Goal: Task Accomplishment & Management: Use online tool/utility

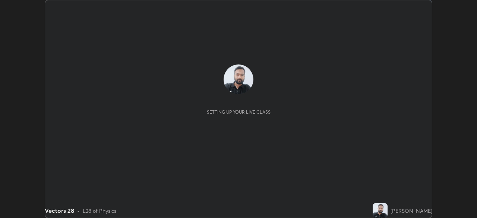
scroll to position [218, 477]
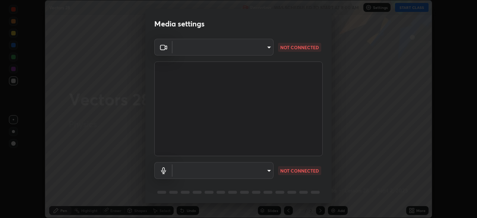
type input "feddbed71914720e1a16419eb07a281da621f73225bcf0f7a33f5ab964c119a6"
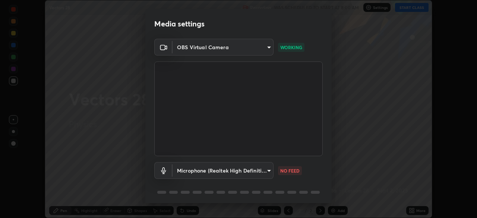
scroll to position [26, 0]
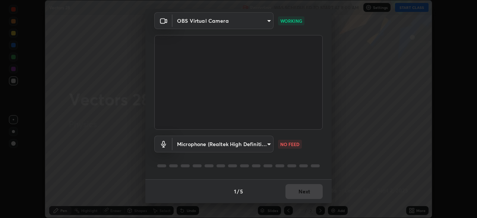
click at [267, 142] on body "Erase all Vectors 28 Recording WAS SCHEDULED TO START AT 8:00 AM Settings START…" at bounding box center [238, 109] width 477 height 218
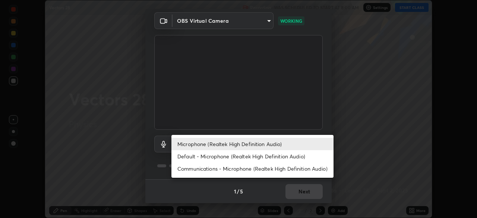
click at [259, 155] on li "Default - Microphone (Realtek High Definition Audio)" at bounding box center [253, 156] width 162 height 12
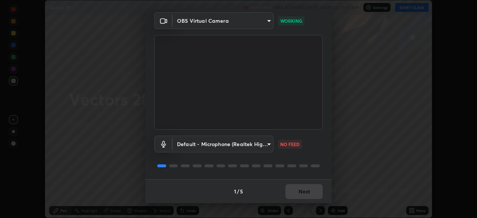
click at [259, 142] on body "Erase all Vectors 28 Recording WAS SCHEDULED TO START AT 8:00 AM Settings START…" at bounding box center [238, 109] width 477 height 218
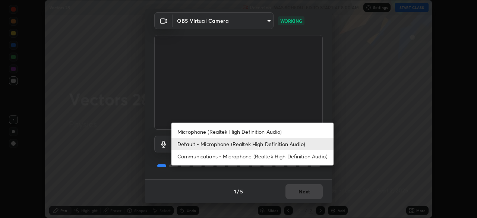
click at [263, 132] on li "Microphone (Realtek High Definition Audio)" at bounding box center [253, 132] width 162 height 12
type input "9291f843abf28e0b91303a10537f29442de879872f0b2e389fb0aa8b5697df61"
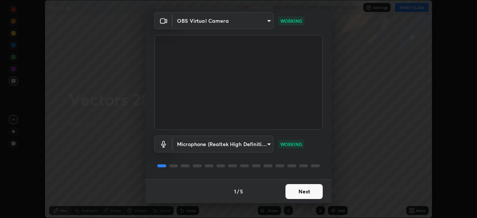
click at [306, 190] on button "Next" at bounding box center [304, 191] width 37 height 15
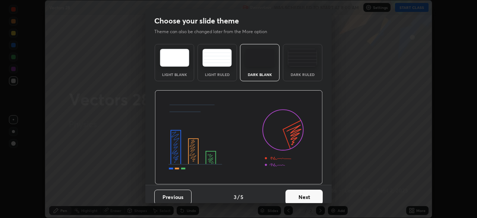
click at [311, 193] on button "Next" at bounding box center [304, 197] width 37 height 15
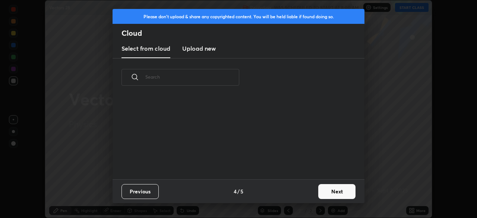
click at [331, 192] on button "Next" at bounding box center [337, 191] width 37 height 15
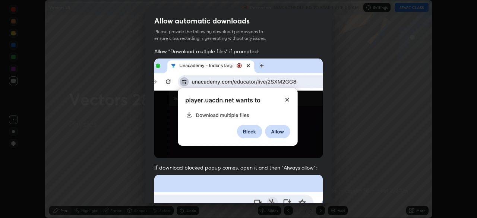
click at [282, 140] on img at bounding box center [238, 109] width 169 height 100
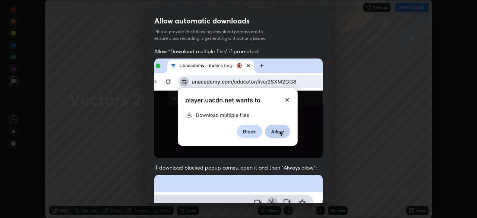
click at [289, 123] on img at bounding box center [238, 109] width 169 height 100
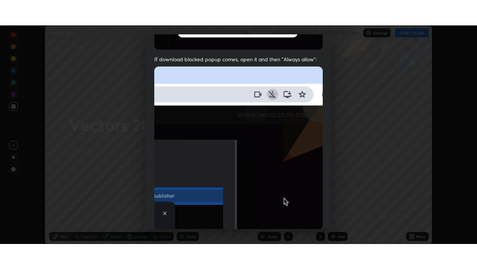
scroll to position [179, 0]
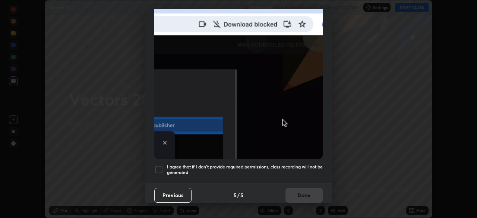
click at [279, 166] on h5 "I agree that if I don't provide required permissions, class recording will not …" at bounding box center [245, 170] width 156 height 12
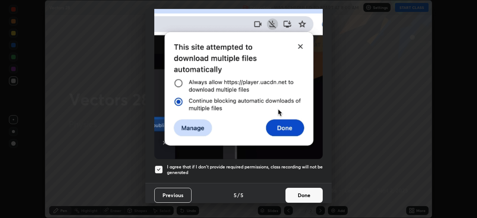
click at [305, 194] on button "Done" at bounding box center [304, 195] width 37 height 15
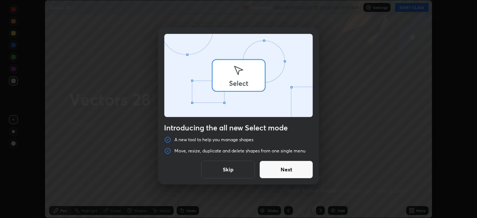
click at [406, 9] on div "Introducing the all new Select mode A new tool to help you manage shapes Move, …" at bounding box center [238, 109] width 477 height 218
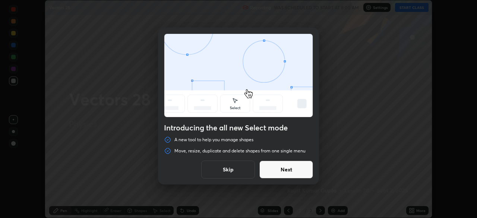
click at [300, 172] on button "Next" at bounding box center [287, 170] width 54 height 18
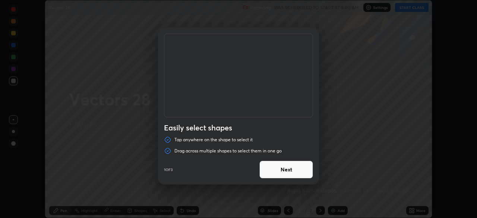
click at [299, 172] on button "Next" at bounding box center [287, 170] width 54 height 18
click at [303, 173] on button "Next" at bounding box center [287, 170] width 54 height 18
click at [308, 172] on button "Done" at bounding box center [287, 170] width 54 height 18
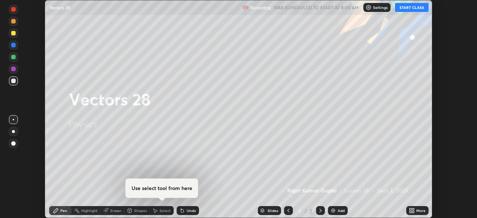
click at [411, 8] on button "START CLASS" at bounding box center [412, 7] width 34 height 9
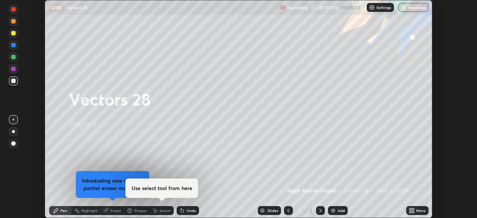
click at [418, 210] on div "More" at bounding box center [421, 211] width 9 height 4
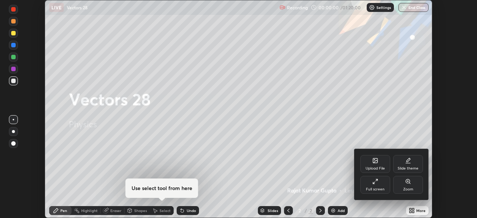
click at [377, 180] on icon at bounding box center [377, 180] width 2 height 2
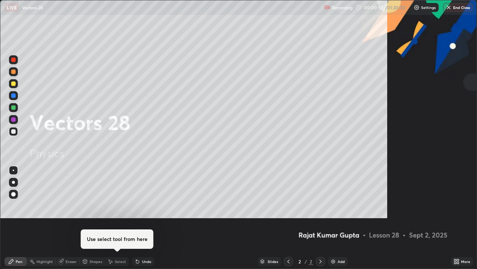
scroll to position [269, 477]
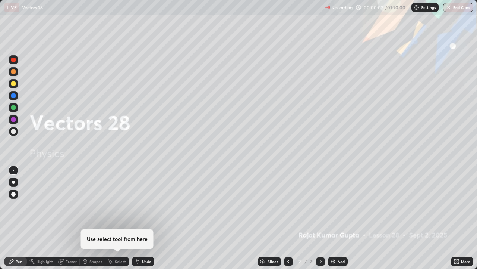
click at [336, 218] on div "Add" at bounding box center [338, 261] width 20 height 9
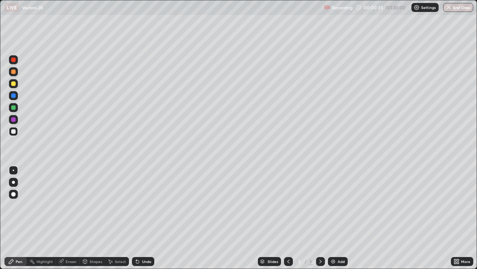
click at [18, 218] on div "Pen" at bounding box center [15, 261] width 22 height 9
click at [17, 218] on div "Pen" at bounding box center [19, 261] width 7 height 4
click at [15, 194] on div at bounding box center [13, 194] width 4 height 4
click at [142, 218] on div "Undo" at bounding box center [146, 261] width 9 height 4
click at [143, 218] on div "Undo" at bounding box center [146, 261] width 9 height 4
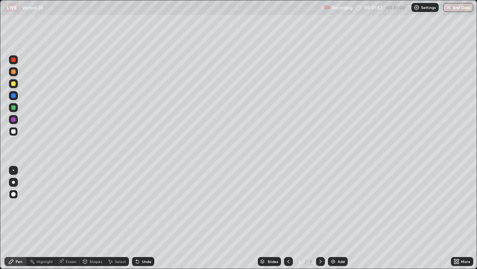
click at [70, 218] on div "Eraser" at bounding box center [71, 261] width 11 height 4
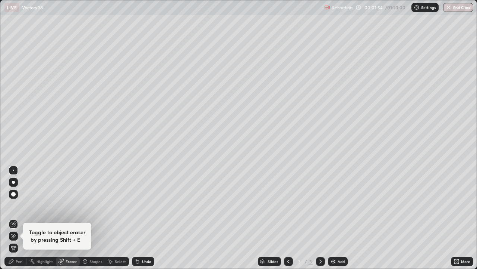
click at [14, 218] on icon at bounding box center [11, 261] width 6 height 6
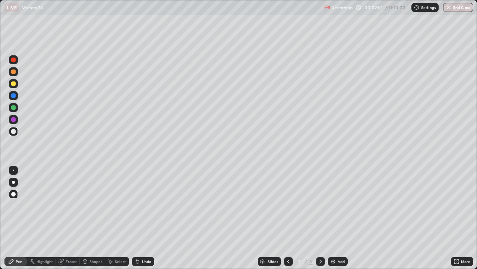
click at [147, 218] on div "Undo" at bounding box center [143, 261] width 22 height 9
click at [148, 218] on div "Undo" at bounding box center [146, 261] width 9 height 4
click at [142, 218] on div "Undo" at bounding box center [143, 261] width 22 height 9
click at [10, 133] on div at bounding box center [13, 131] width 9 height 9
click at [146, 218] on div "Undo" at bounding box center [146, 261] width 9 height 4
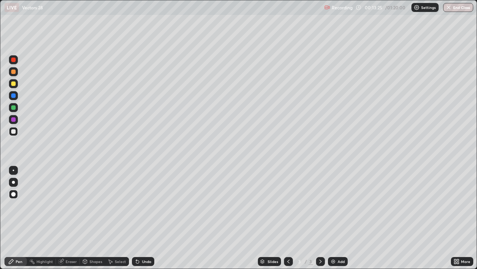
click at [330, 218] on img at bounding box center [333, 261] width 6 height 6
click at [141, 218] on div "Undo" at bounding box center [143, 261] width 22 height 9
click at [142, 218] on div "Undo" at bounding box center [143, 261] width 22 height 9
click at [143, 218] on div "Undo" at bounding box center [143, 261] width 22 height 9
click at [142, 218] on div "Undo" at bounding box center [146, 261] width 9 height 4
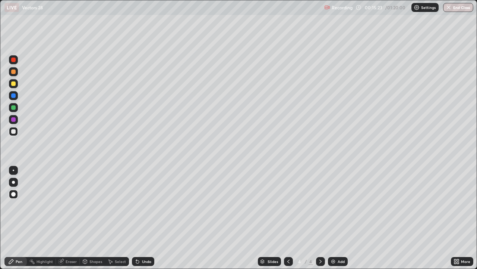
click at [11, 60] on div at bounding box center [13, 59] width 4 height 4
click at [10, 108] on div at bounding box center [13, 107] width 9 height 9
click at [145, 218] on div "Undo" at bounding box center [146, 261] width 9 height 4
click at [14, 134] on div at bounding box center [13, 131] width 9 height 9
click at [140, 218] on div "Undo" at bounding box center [143, 261] width 22 height 9
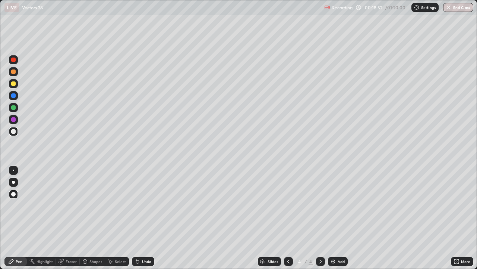
click at [145, 218] on div "Undo" at bounding box center [146, 261] width 9 height 4
click at [44, 218] on div "Highlight" at bounding box center [45, 261] width 16 height 4
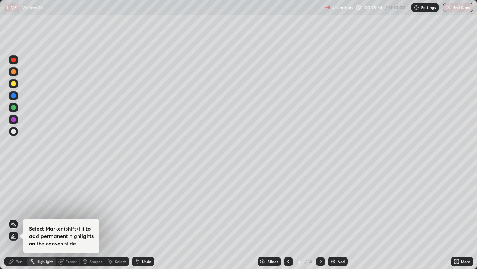
click at [68, 218] on div "Eraser" at bounding box center [71, 261] width 11 height 4
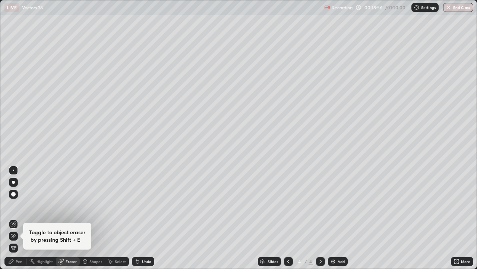
click at [17, 218] on div "Pen" at bounding box center [19, 261] width 7 height 4
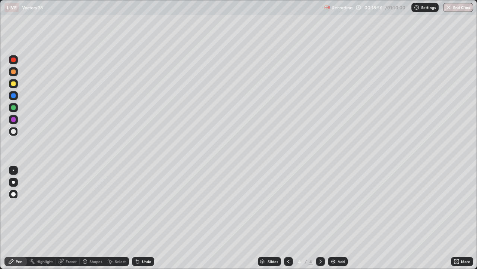
click at [19, 218] on div "Pen" at bounding box center [15, 261] width 22 height 9
click at [145, 218] on div "Undo" at bounding box center [146, 261] width 9 height 4
click at [145, 218] on div "Undo" at bounding box center [143, 261] width 22 height 9
click at [144, 218] on div "Undo" at bounding box center [143, 261] width 22 height 9
click at [143, 218] on div "Undo" at bounding box center [143, 261] width 22 height 9
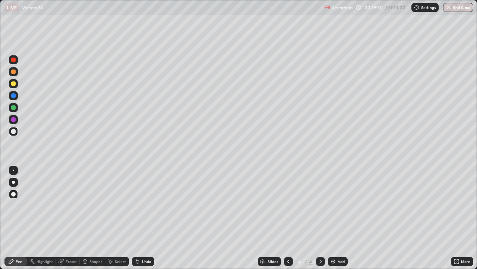
click at [142, 218] on div "Undo" at bounding box center [143, 261] width 22 height 9
click at [320, 218] on div at bounding box center [320, 261] width 9 height 9
click at [323, 218] on icon at bounding box center [321, 261] width 6 height 6
click at [335, 218] on img at bounding box center [333, 261] width 6 height 6
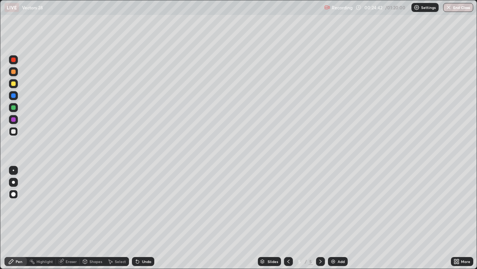
click at [13, 97] on div at bounding box center [13, 95] width 4 height 4
click at [142, 218] on div "Undo" at bounding box center [143, 261] width 22 height 9
click at [143, 218] on div "Undo" at bounding box center [146, 261] width 9 height 4
click at [12, 194] on div at bounding box center [13, 194] width 4 height 4
click at [10, 134] on div at bounding box center [13, 131] width 9 height 9
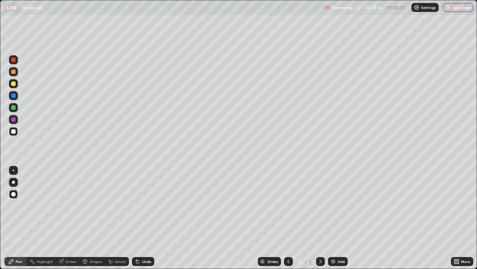
click at [141, 218] on div "Undo" at bounding box center [143, 261] width 22 height 9
click at [13, 95] on div at bounding box center [13, 95] width 4 height 4
click at [142, 218] on div "Undo" at bounding box center [143, 261] width 22 height 9
click at [19, 218] on div "Pen" at bounding box center [19, 261] width 7 height 4
click at [14, 133] on div at bounding box center [13, 131] width 4 height 4
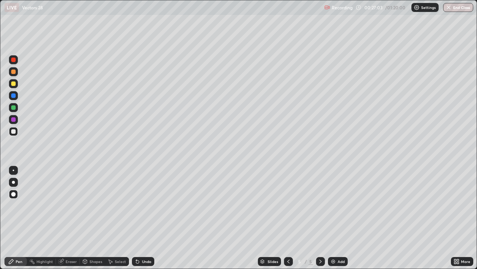
click at [145, 218] on div "Undo" at bounding box center [143, 261] width 22 height 9
click at [142, 218] on div "Undo" at bounding box center [146, 261] width 9 height 4
click at [144, 218] on div "Undo" at bounding box center [146, 261] width 9 height 4
click at [142, 218] on div "Undo" at bounding box center [146, 261] width 9 height 4
click at [13, 97] on div at bounding box center [13, 95] width 4 height 4
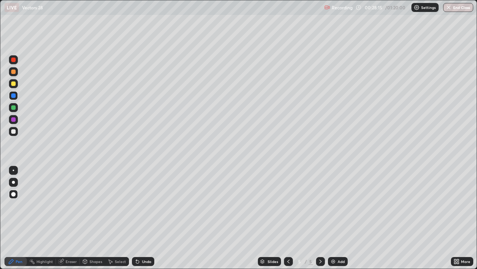
click at [144, 218] on div "Undo" at bounding box center [146, 261] width 9 height 4
click at [322, 218] on icon at bounding box center [321, 261] width 6 height 6
click at [335, 218] on img at bounding box center [333, 261] width 6 height 6
click at [16, 109] on div at bounding box center [13, 107] width 9 height 9
click at [288, 218] on icon at bounding box center [289, 261] width 2 height 4
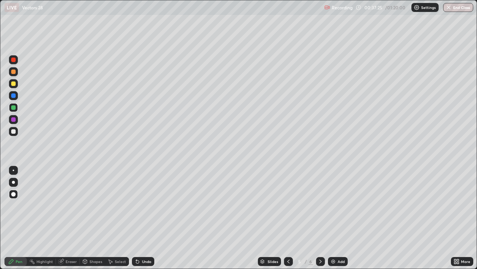
click at [14, 84] on div at bounding box center [13, 83] width 4 height 4
click at [320, 218] on icon at bounding box center [321, 261] width 6 height 6
click at [13, 132] on div at bounding box center [13, 131] width 4 height 4
click at [145, 218] on div "Undo" at bounding box center [146, 261] width 9 height 4
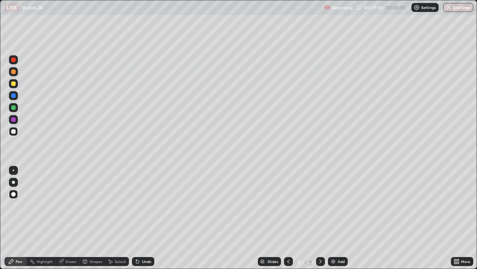
click at [142, 218] on div "Undo" at bounding box center [146, 261] width 9 height 4
click at [142, 218] on div "Undo" at bounding box center [143, 261] width 22 height 9
click at [143, 218] on div "Undo" at bounding box center [143, 261] width 22 height 9
click at [141, 218] on div "Undo" at bounding box center [143, 261] width 22 height 9
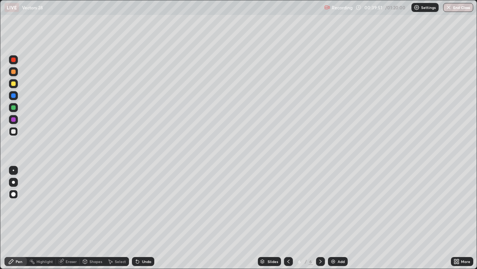
click at [140, 218] on div "Undo" at bounding box center [143, 261] width 22 height 9
click at [140, 218] on icon at bounding box center [138, 261] width 6 height 6
click at [141, 218] on div "Undo" at bounding box center [143, 261] width 22 height 9
click at [142, 218] on div "Undo" at bounding box center [143, 261] width 22 height 9
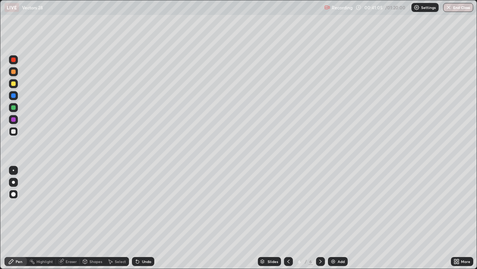
click at [141, 218] on div "Undo" at bounding box center [143, 261] width 22 height 9
click at [140, 218] on div "Undo" at bounding box center [143, 261] width 22 height 9
click at [142, 218] on div "Undo" at bounding box center [146, 261] width 9 height 4
click at [140, 218] on div "Undo" at bounding box center [143, 261] width 22 height 9
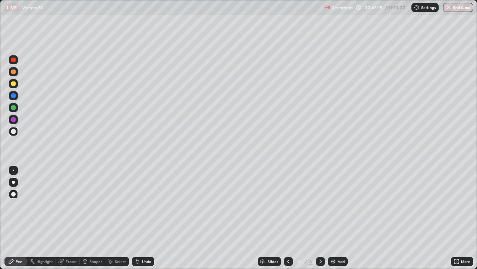
click at [141, 218] on div "Undo" at bounding box center [143, 261] width 22 height 9
click at [319, 218] on icon at bounding box center [321, 261] width 6 height 6
click at [341, 218] on div "Add" at bounding box center [341, 261] width 7 height 4
click at [286, 218] on icon at bounding box center [289, 261] width 6 height 6
click at [319, 218] on icon at bounding box center [321, 261] width 6 height 6
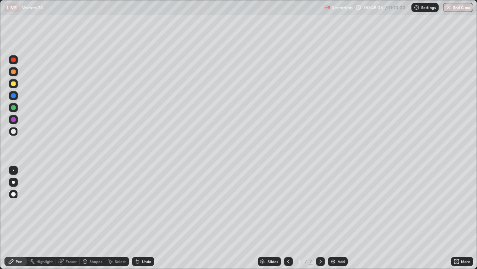
click at [145, 218] on div "Undo" at bounding box center [146, 261] width 9 height 4
click at [140, 218] on div "Undo" at bounding box center [143, 261] width 22 height 9
click at [137, 218] on div "Undo" at bounding box center [143, 261] width 22 height 9
click at [136, 218] on icon at bounding box center [137, 261] width 3 height 3
click at [286, 218] on icon at bounding box center [289, 261] width 6 height 6
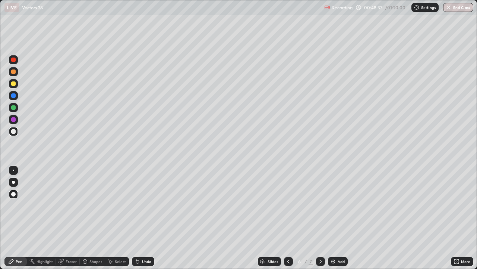
click at [316, 218] on div at bounding box center [320, 261] width 9 height 9
click at [73, 218] on div "Eraser" at bounding box center [71, 261] width 11 height 4
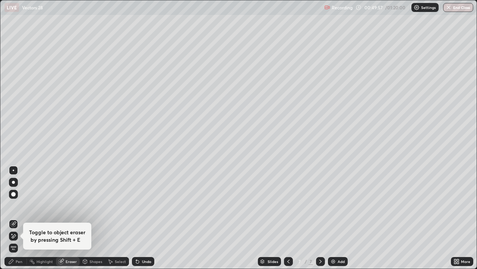
click at [12, 218] on icon at bounding box center [11, 261] width 6 height 6
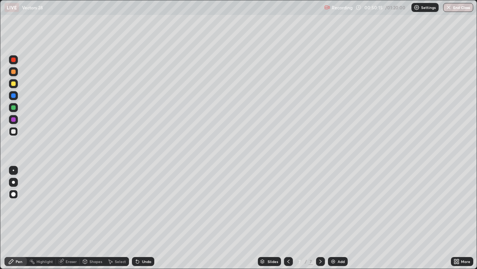
click at [290, 218] on icon at bounding box center [289, 261] width 6 height 6
click at [319, 218] on icon at bounding box center [321, 261] width 6 height 6
click at [288, 218] on icon at bounding box center [289, 261] width 6 height 6
click at [321, 218] on icon at bounding box center [321, 261] width 6 height 6
click at [288, 218] on icon at bounding box center [289, 261] width 6 height 6
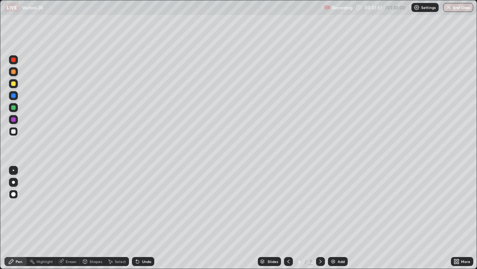
click at [324, 218] on div at bounding box center [320, 261] width 9 height 9
click at [289, 218] on icon at bounding box center [289, 261] width 6 height 6
click at [316, 218] on div at bounding box center [320, 261] width 9 height 9
click at [289, 218] on icon at bounding box center [289, 261] width 6 height 6
click at [320, 218] on icon at bounding box center [321, 261] width 6 height 6
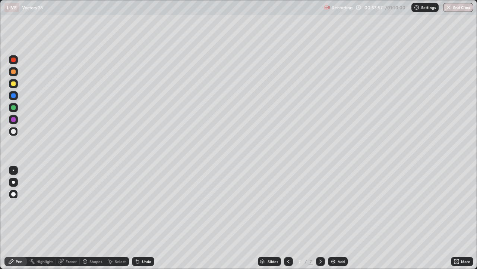
click at [320, 218] on icon at bounding box center [321, 261] width 6 height 6
click at [335, 218] on img at bounding box center [333, 261] width 6 height 6
click at [319, 218] on icon at bounding box center [321, 261] width 6 height 6
click at [335, 218] on img at bounding box center [333, 261] width 6 height 6
click at [13, 110] on div at bounding box center [13, 107] width 9 height 9
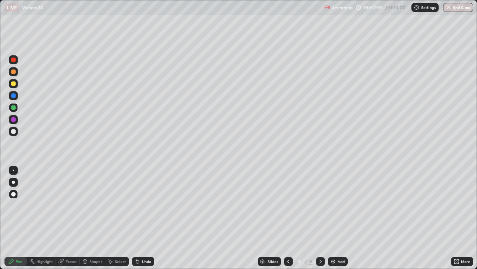
click at [13, 97] on div at bounding box center [13, 95] width 4 height 4
click at [13, 132] on div at bounding box center [13, 131] width 4 height 4
click at [140, 218] on div "Undo" at bounding box center [143, 261] width 22 height 9
click at [141, 218] on div "Undo" at bounding box center [143, 261] width 22 height 9
click at [142, 218] on div "Undo" at bounding box center [143, 261] width 22 height 9
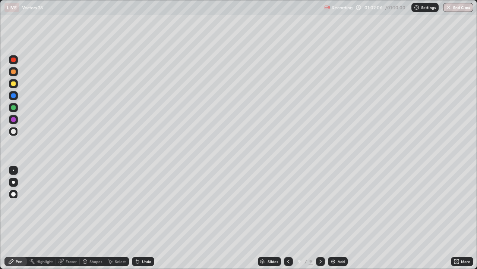
click at [142, 218] on div "Undo" at bounding box center [146, 261] width 9 height 4
click at [140, 218] on div "Undo" at bounding box center [143, 261] width 22 height 9
click at [25, 218] on div "Pen" at bounding box center [15, 261] width 22 height 15
click at [320, 218] on icon at bounding box center [321, 261] width 6 height 6
click at [333, 218] on img at bounding box center [333, 261] width 6 height 6
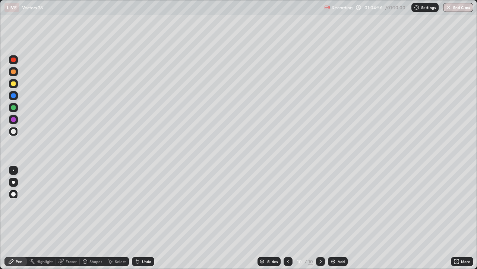
click at [11, 133] on div at bounding box center [13, 131] width 9 height 9
click at [13, 193] on div at bounding box center [13, 194] width 4 height 4
click at [16, 85] on div at bounding box center [13, 83] width 9 height 9
click at [13, 131] on div at bounding box center [13, 131] width 4 height 4
click at [15, 107] on div at bounding box center [13, 107] width 4 height 4
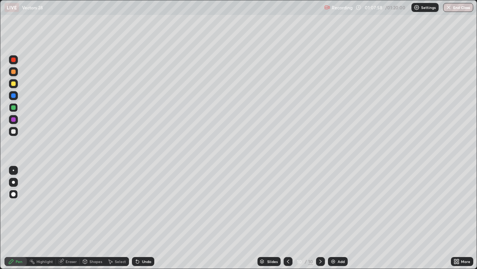
click at [12, 192] on div at bounding box center [13, 193] width 9 height 9
click at [147, 218] on div "Undo" at bounding box center [146, 261] width 9 height 4
click at [13, 132] on div at bounding box center [13, 131] width 4 height 4
click at [140, 218] on div "Undo" at bounding box center [143, 261] width 22 height 9
click at [14, 132] on div at bounding box center [13, 131] width 4 height 4
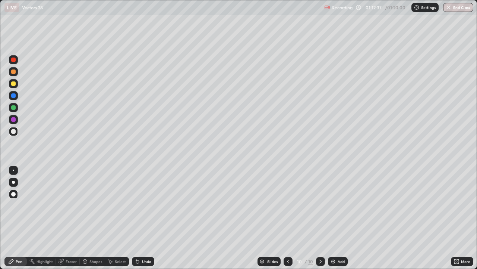
click at [14, 61] on div at bounding box center [13, 59] width 4 height 4
click at [13, 135] on div at bounding box center [13, 131] width 9 height 9
click at [288, 218] on icon at bounding box center [288, 261] width 6 height 6
click at [320, 218] on icon at bounding box center [321, 261] width 6 height 6
click at [13, 108] on div at bounding box center [13, 107] width 4 height 4
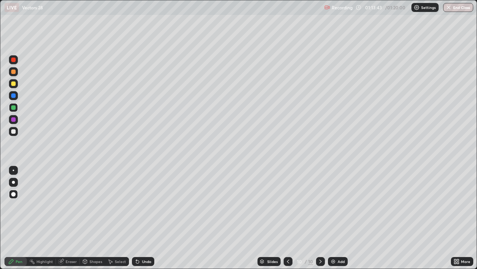
click at [12, 134] on div at bounding box center [13, 131] width 9 height 9
click at [13, 108] on div at bounding box center [13, 107] width 4 height 4
click at [14, 134] on div at bounding box center [13, 131] width 9 height 9
click at [145, 218] on div "Undo" at bounding box center [146, 261] width 9 height 4
click at [146, 218] on div "Undo" at bounding box center [146, 261] width 9 height 4
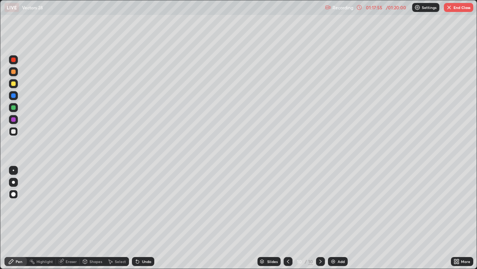
click at [456, 5] on button "End Class" at bounding box center [458, 7] width 29 height 9
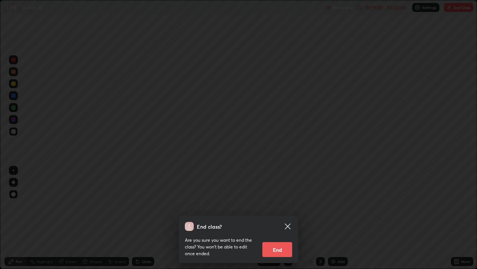
click at [455, 9] on div "End class? Are you sure you want to end the class? You won’t be able to edit on…" at bounding box center [238, 134] width 477 height 269
click at [454, 7] on div at bounding box center [238, 134] width 477 height 269
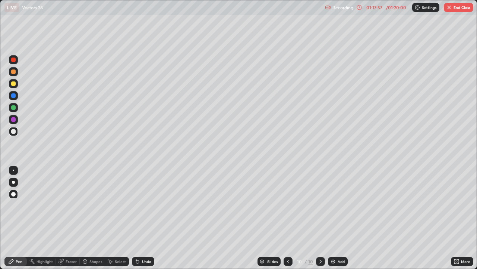
click at [448, 7] on img "button" at bounding box center [449, 7] width 6 height 6
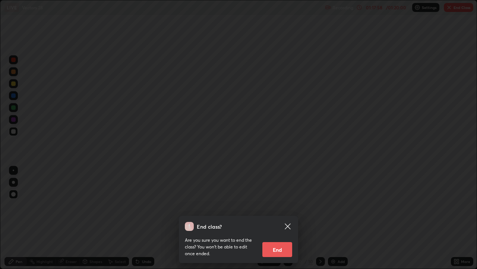
click at [280, 218] on button "End" at bounding box center [278, 249] width 30 height 15
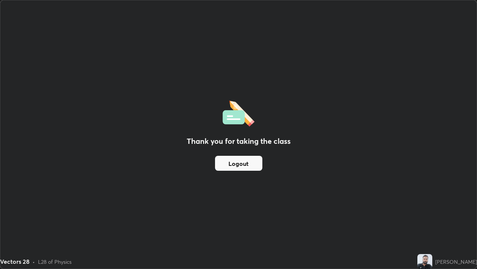
click at [239, 164] on button "Logout" at bounding box center [238, 163] width 47 height 15
click at [245, 165] on button "Logout" at bounding box center [238, 163] width 47 height 15
